Goal: Check status: Check status

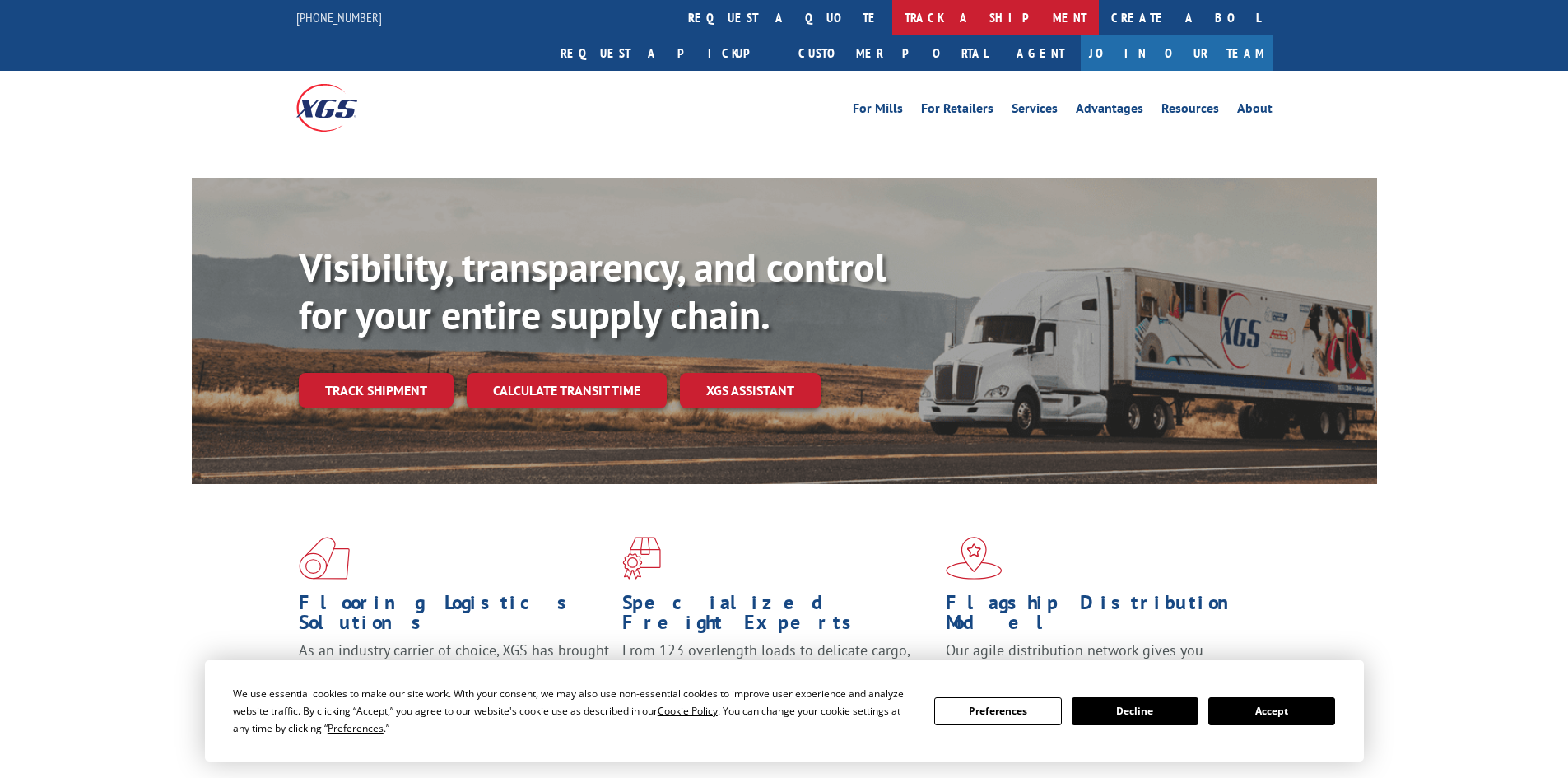
click at [892, 19] on link "track a shipment" at bounding box center [995, 17] width 207 height 36
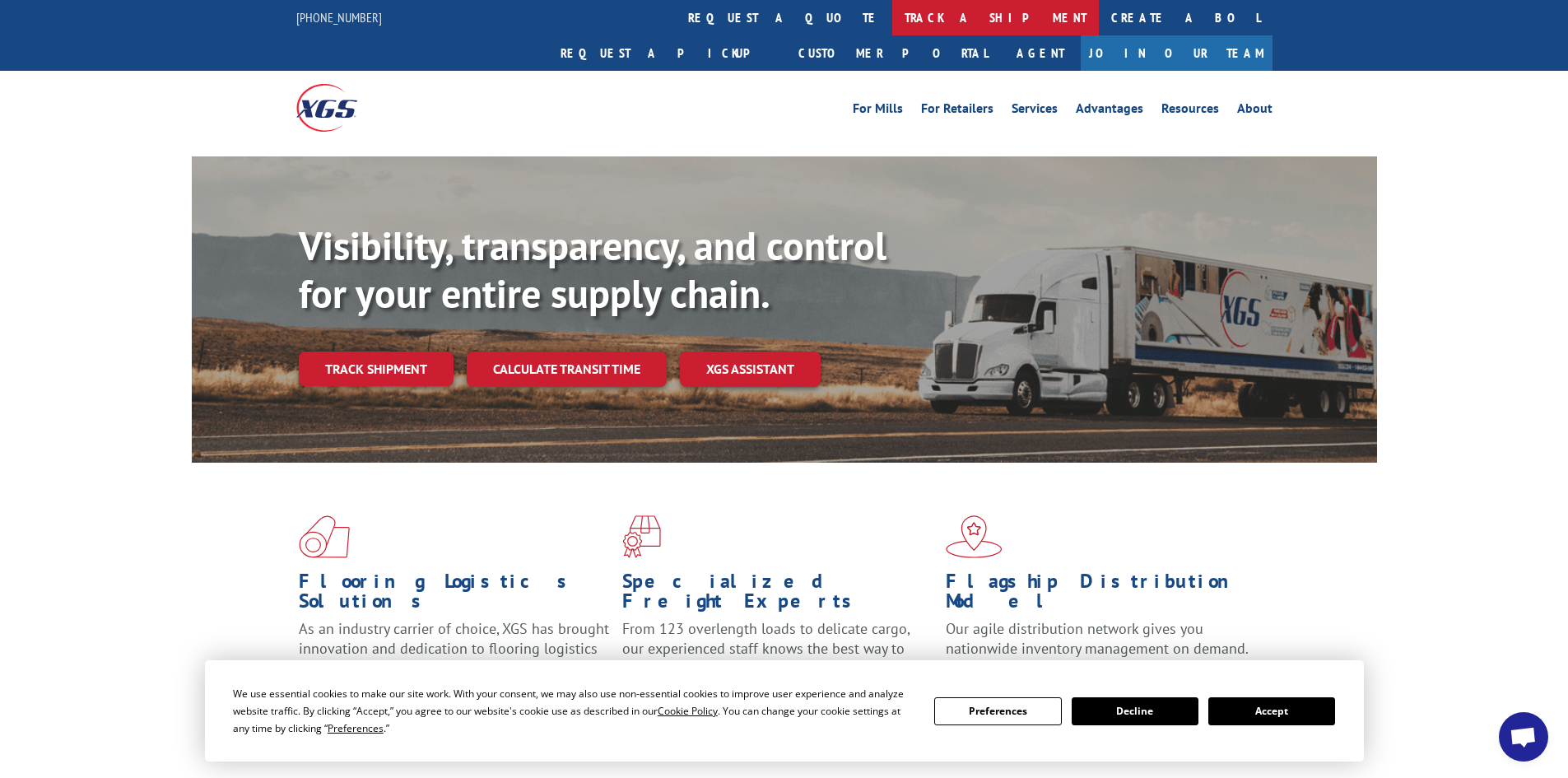
click at [892, 17] on link "track a shipment" at bounding box center [995, 17] width 207 height 36
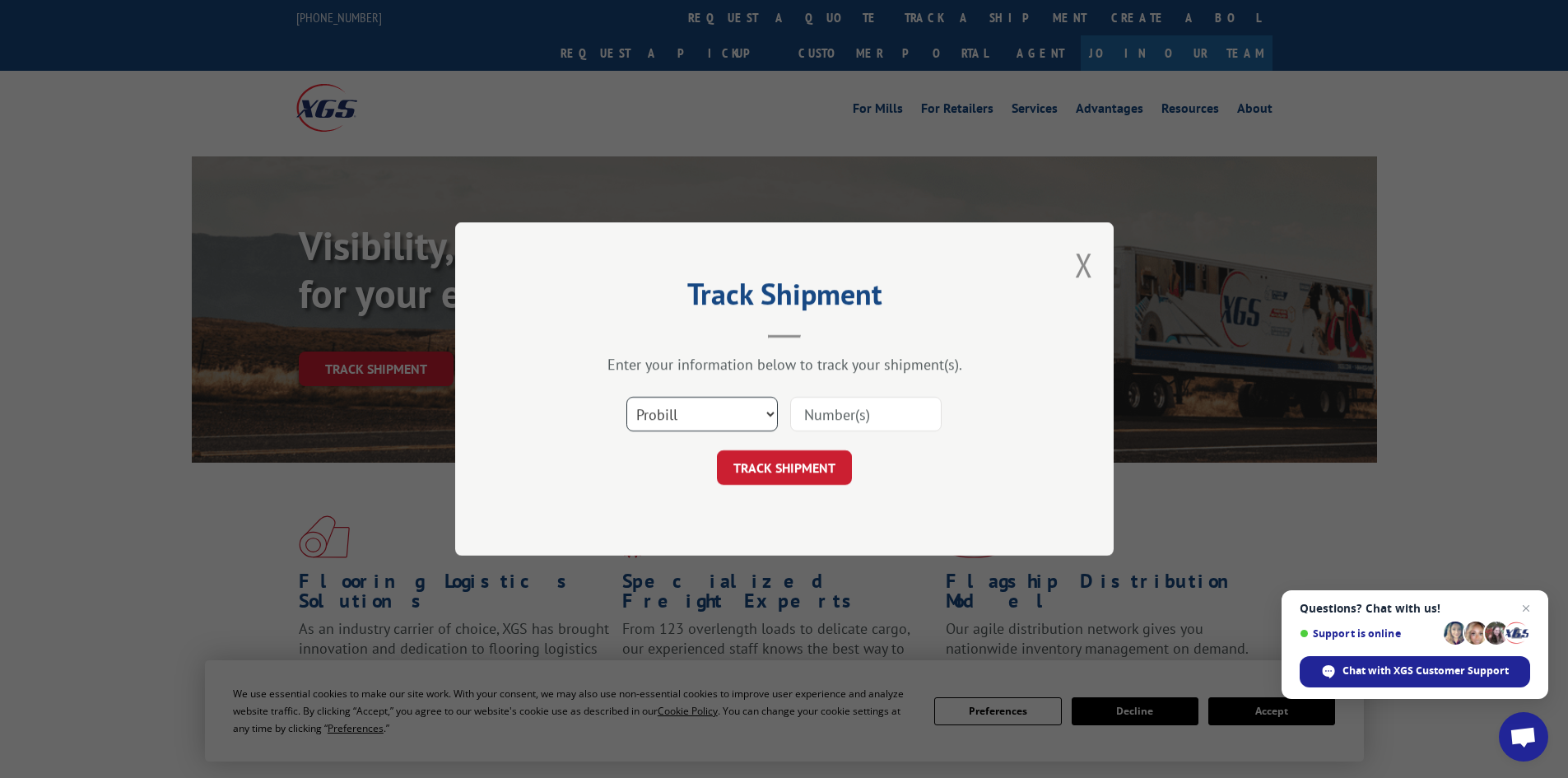
click at [772, 414] on select "Select category... Probill BOL PO" at bounding box center [702, 414] width 151 height 35
select select "po"
click at [626, 397] on select "Select category... Probill BOL PO" at bounding box center [702, 414] width 151 height 35
click at [888, 413] on input at bounding box center [866, 414] width 151 height 35
type input "04510340"
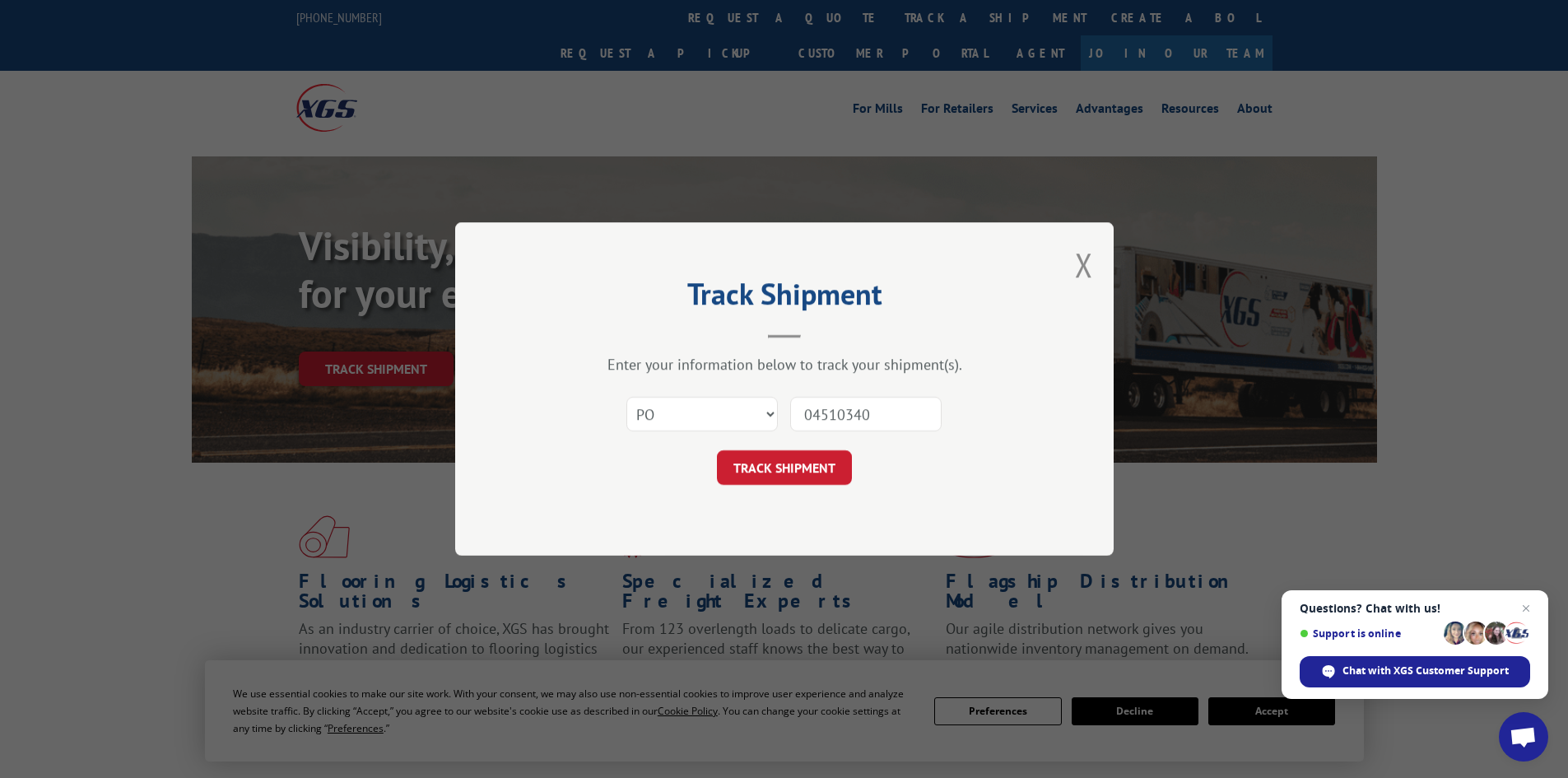
click at [717, 450] on button "TRACK SHIPMENT" at bounding box center [784, 467] width 135 height 35
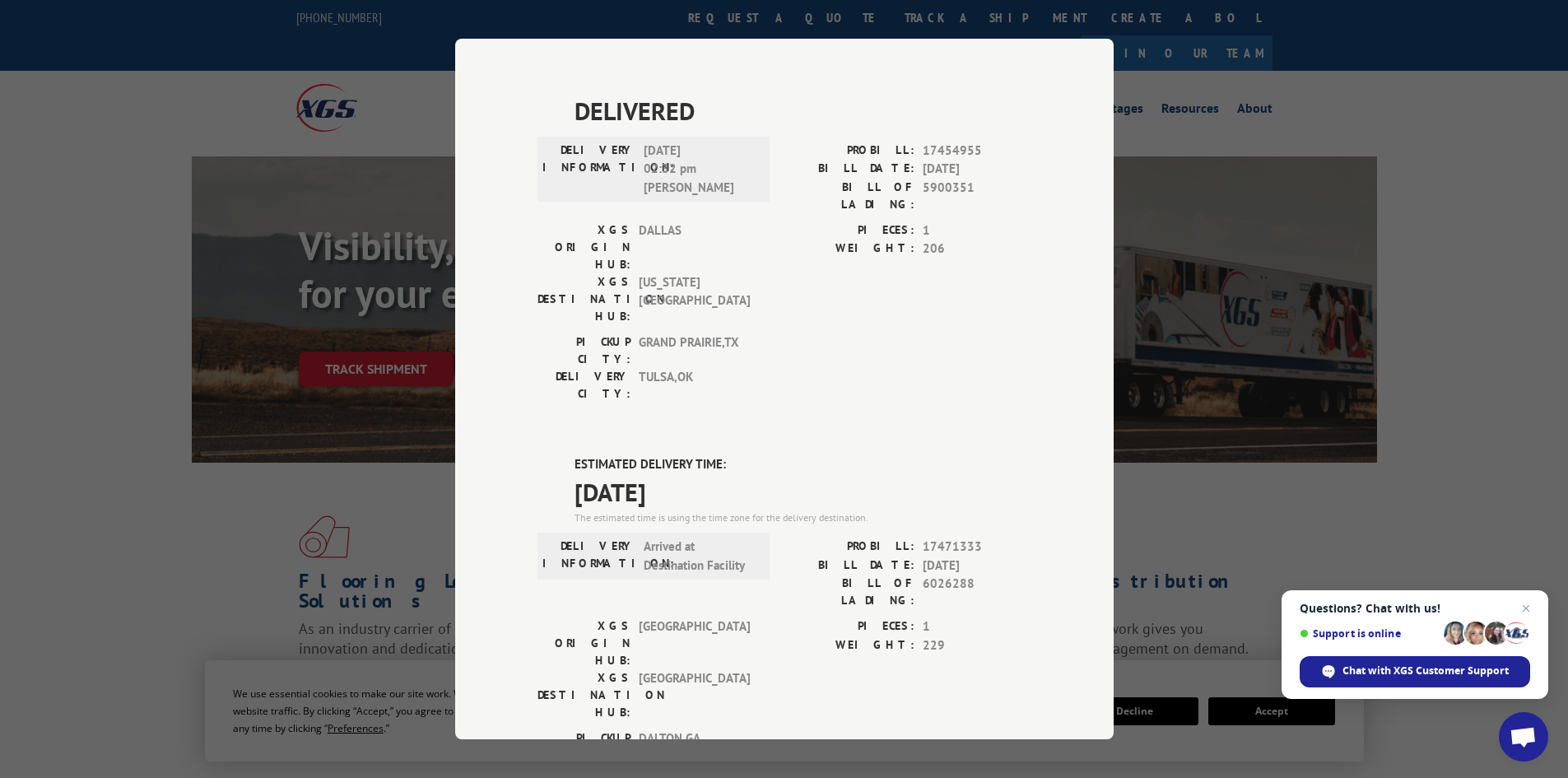
scroll to position [494, 0]
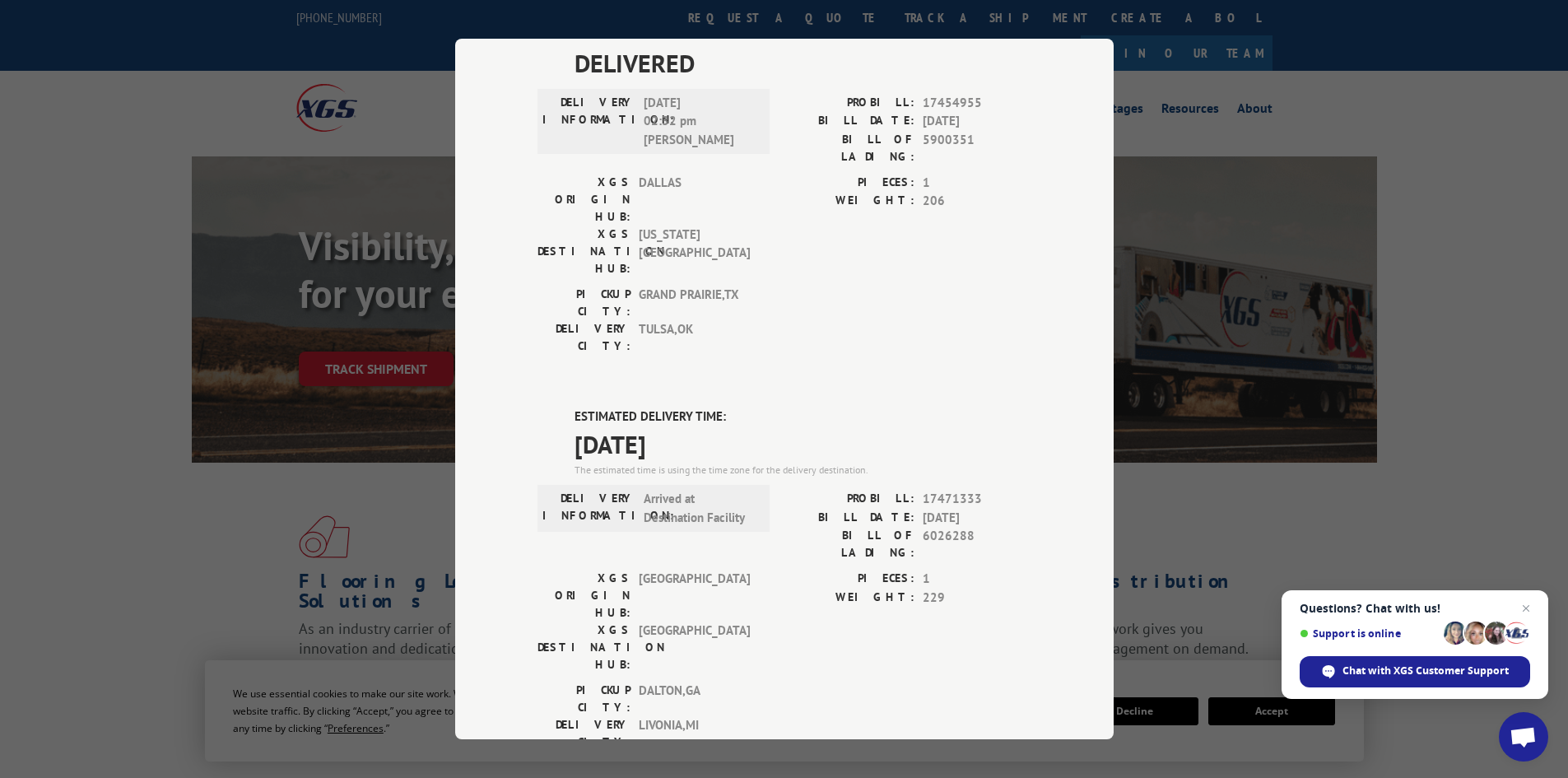
click at [575, 408] on label "ESTIMATED DELIVERY TIME:" at bounding box center [803, 417] width 457 height 19
drag, startPoint x: 569, startPoint y: 219, endPoint x: 568, endPoint y: 239, distance: 20.0
click at [575, 408] on div "ESTIMATED DELIVERY TIME: [DATE] The estimated time is using the time zone for t…" at bounding box center [803, 443] width 457 height 71
copy div "ESTIMATED DELIVERY TIME: [DATE]"
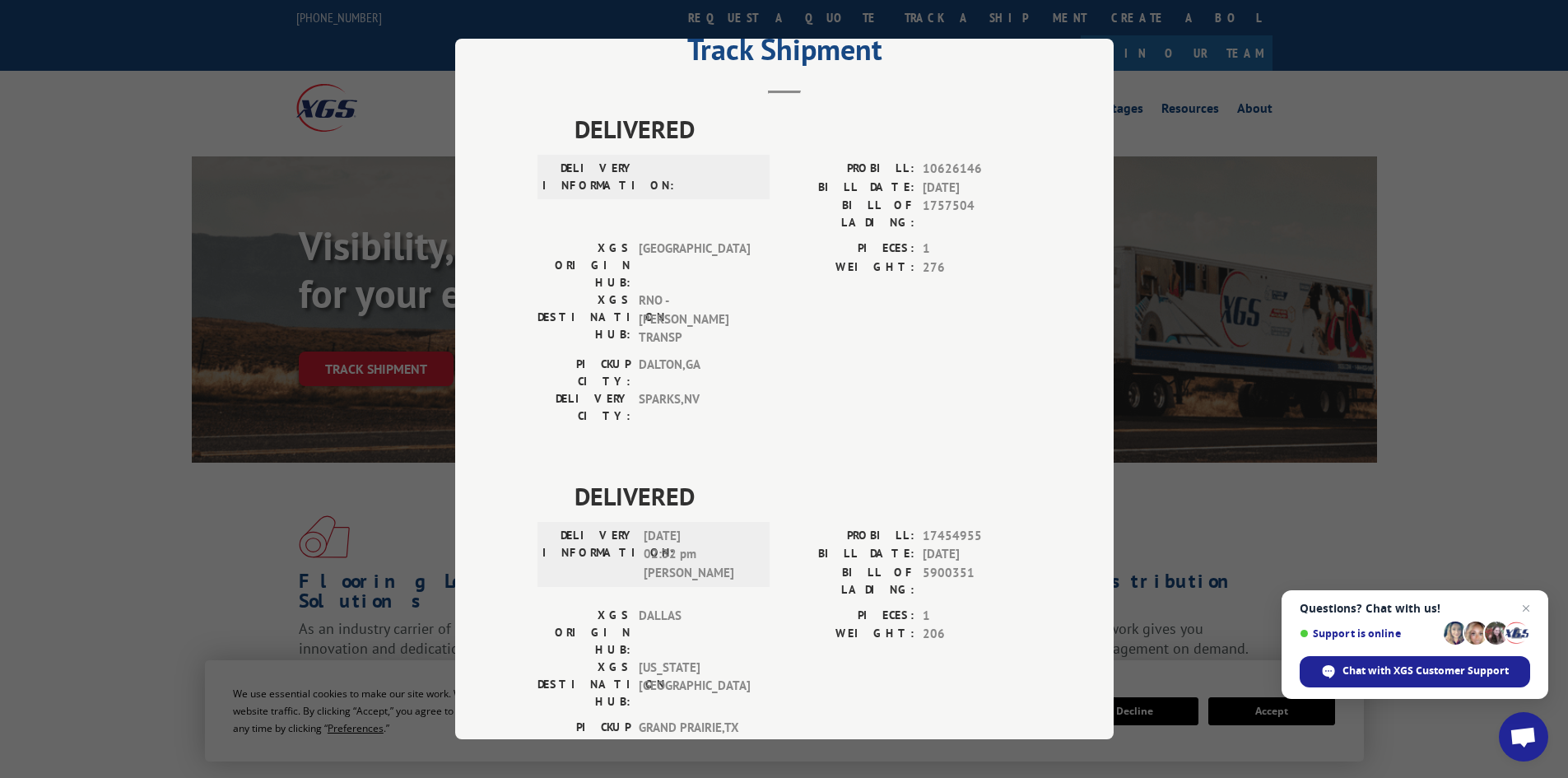
scroll to position [0, 0]
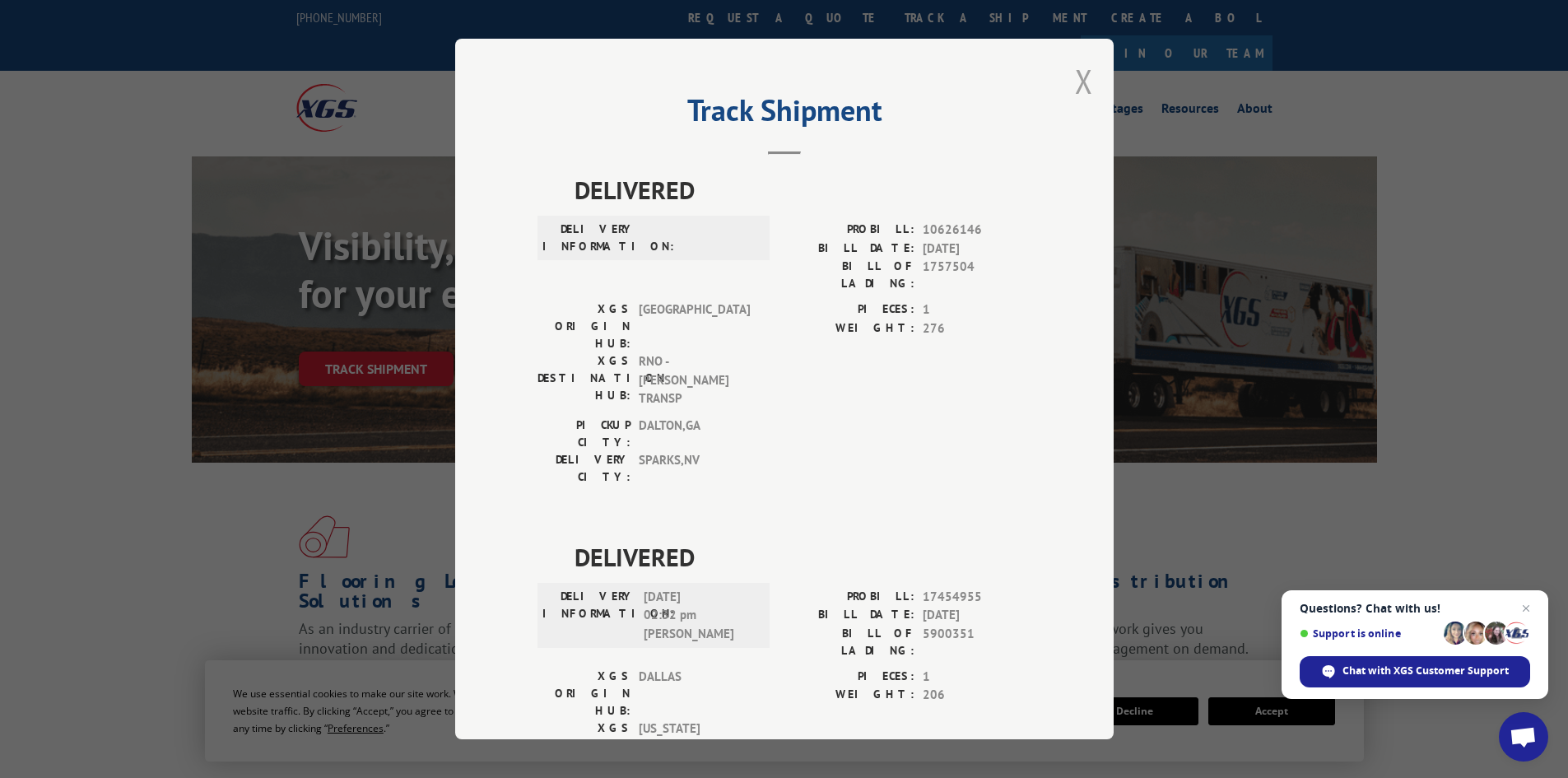
click at [1078, 81] on button "Close modal" at bounding box center [1084, 81] width 18 height 44
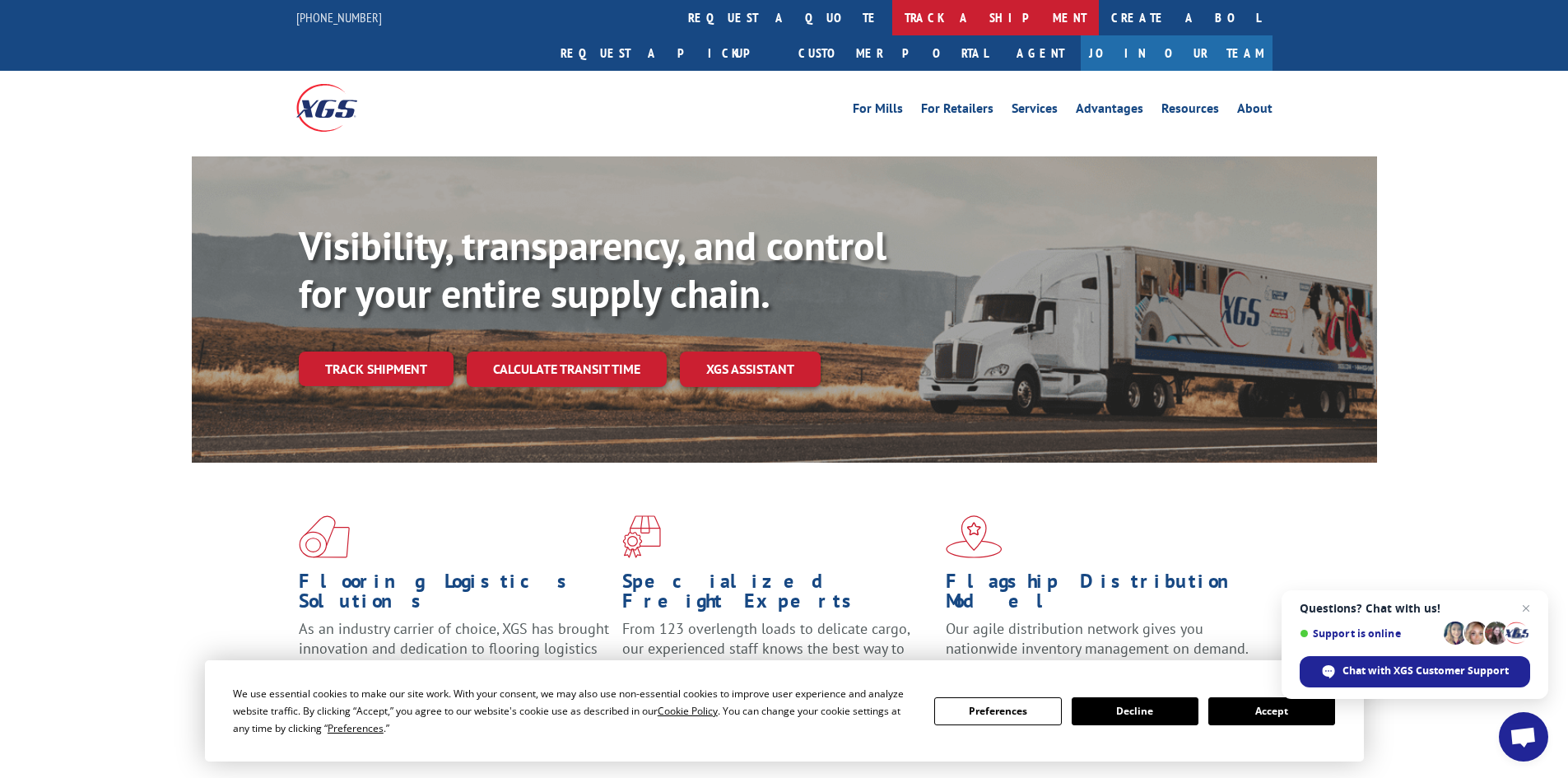
click at [892, 17] on link "track a shipment" at bounding box center [995, 17] width 207 height 36
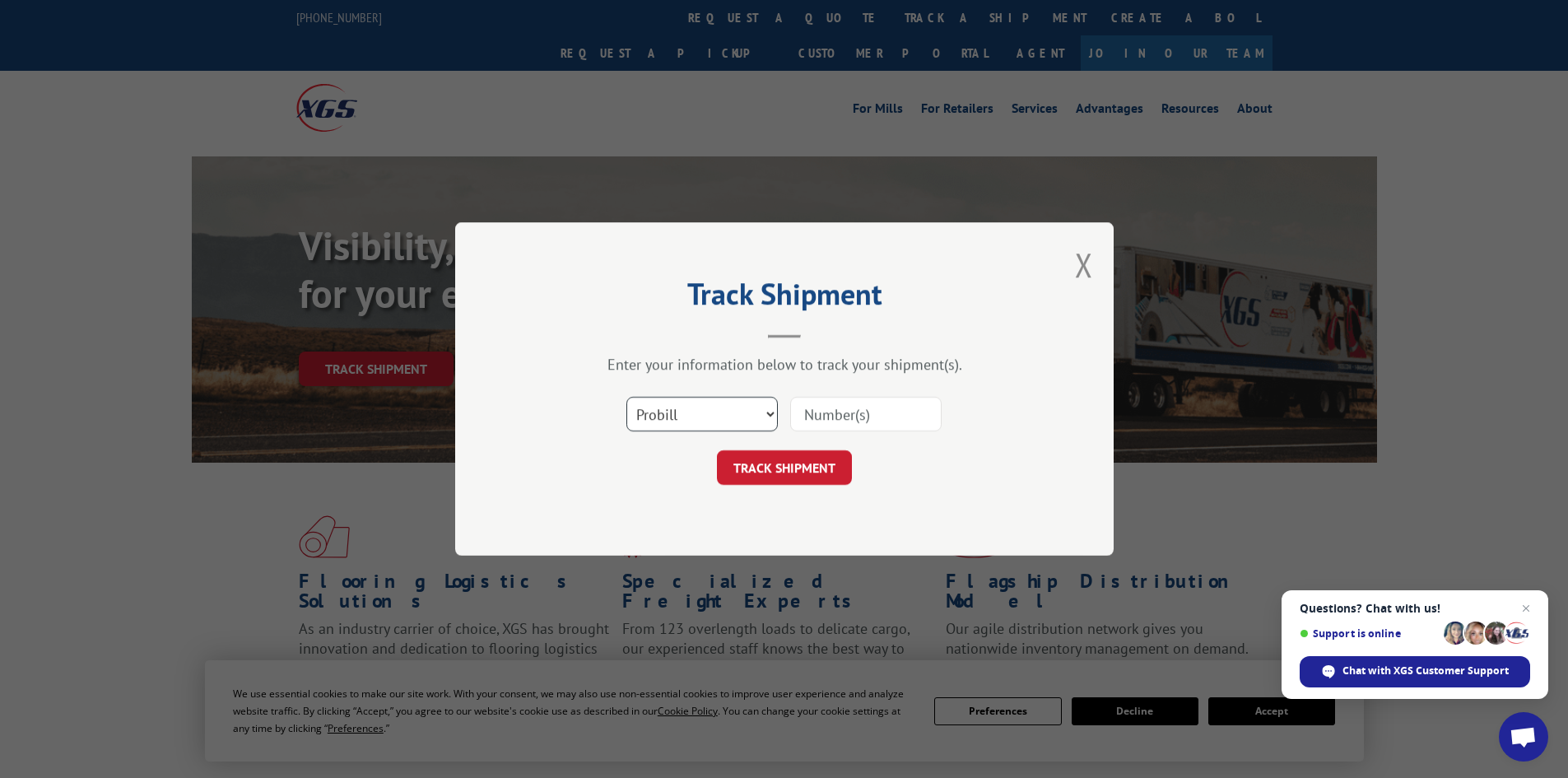
click at [771, 416] on select "Select category... Probill BOL PO" at bounding box center [702, 414] width 151 height 35
select select "po"
click at [626, 397] on select "Select category... Probill BOL PO" at bounding box center [702, 414] width 151 height 35
click at [865, 407] on input at bounding box center [866, 414] width 151 height 35
type input "04510357"
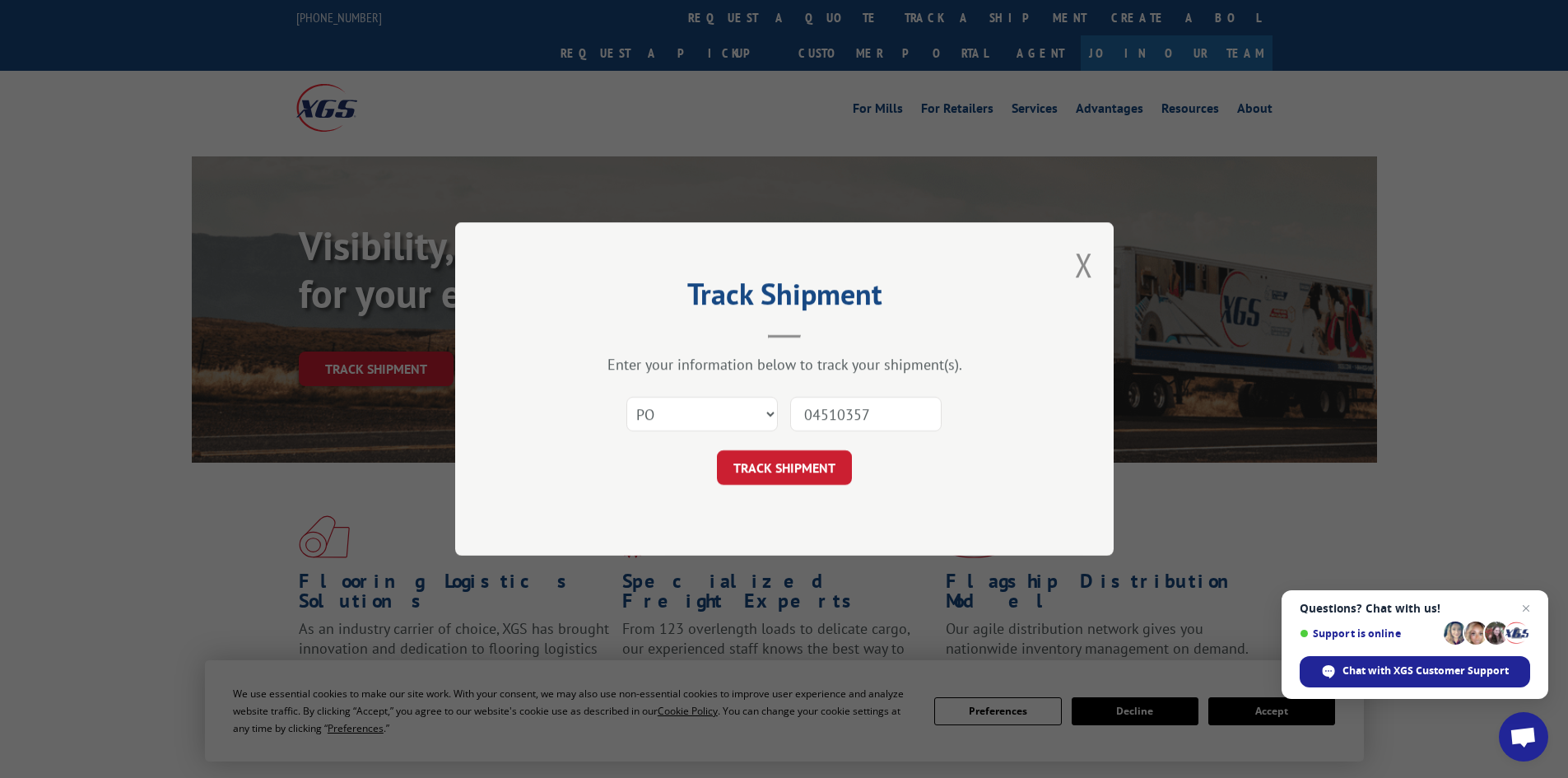
click at [717, 450] on button "TRACK SHIPMENT" at bounding box center [784, 467] width 135 height 35
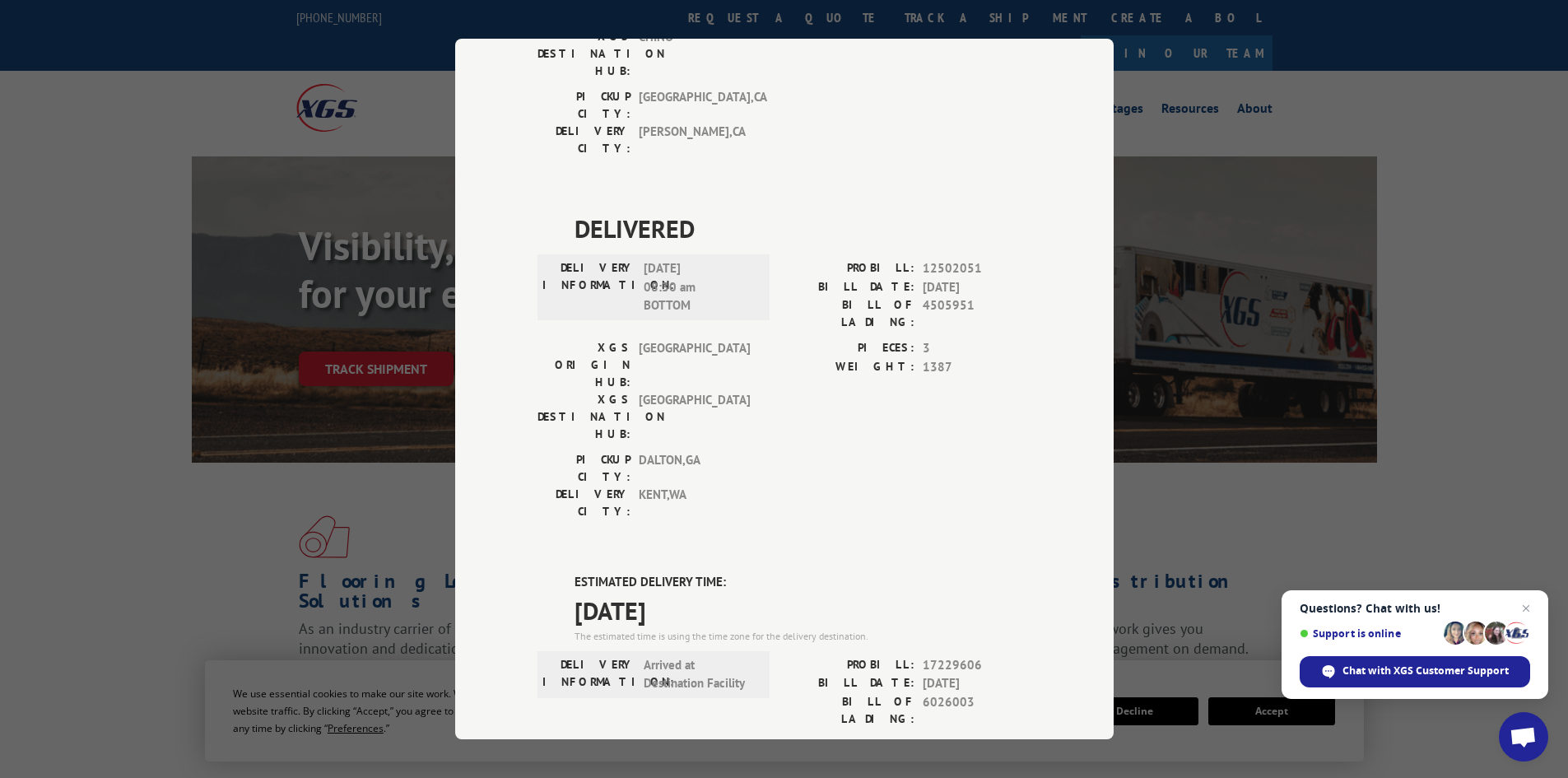
scroll to position [329, 0]
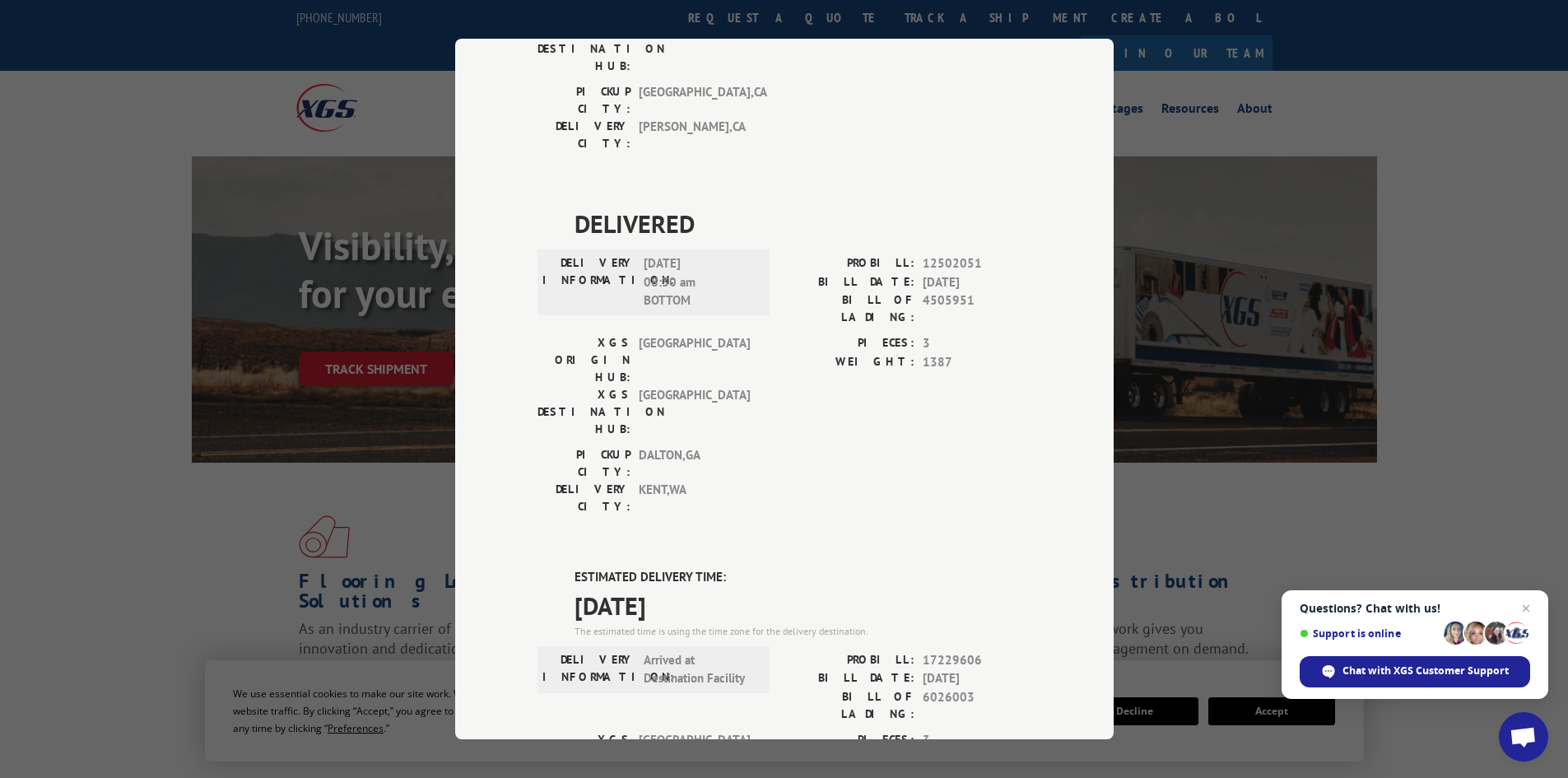
drag, startPoint x: 565, startPoint y: 377, endPoint x: 567, endPoint y: 404, distance: 27.1
copy div "ESTIMATED DELIVERY TIME: [DATE]"
